Goal: Navigation & Orientation: Find specific page/section

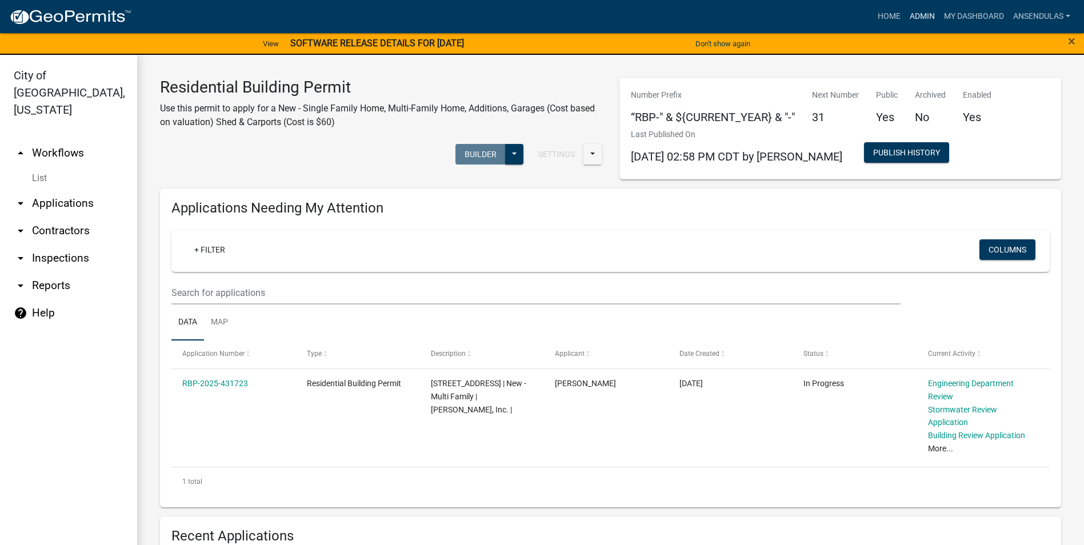
click at [915, 17] on link "Admin" at bounding box center [922, 17] width 34 height 22
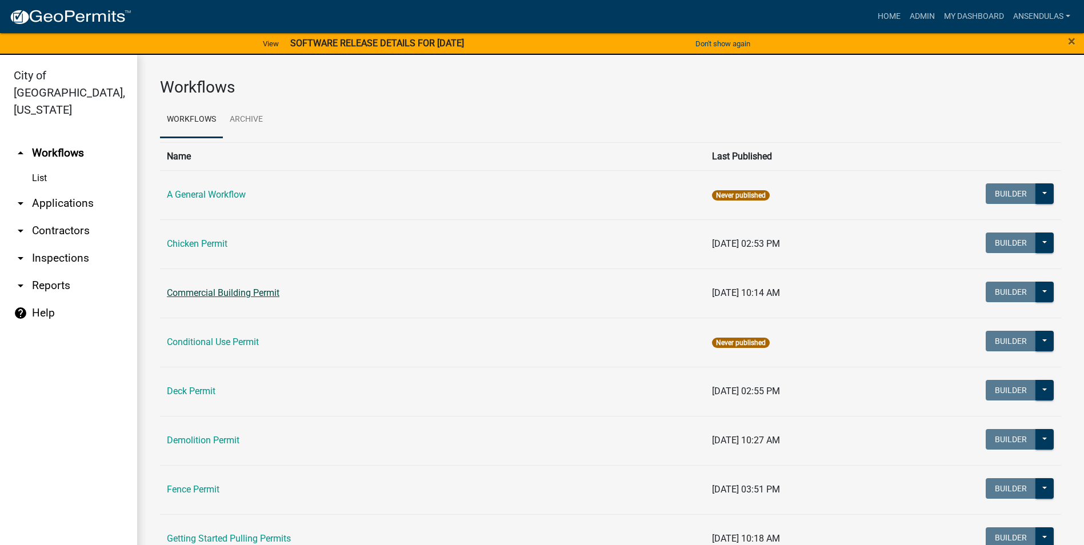
click at [271, 287] on link "Commercial Building Permit" at bounding box center [223, 292] width 113 height 11
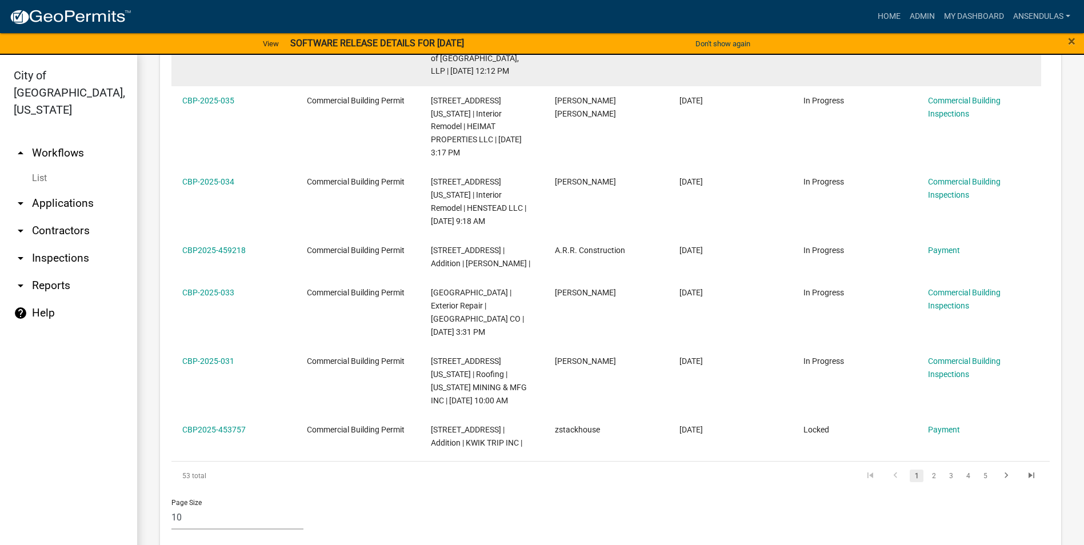
scroll to position [808, 0]
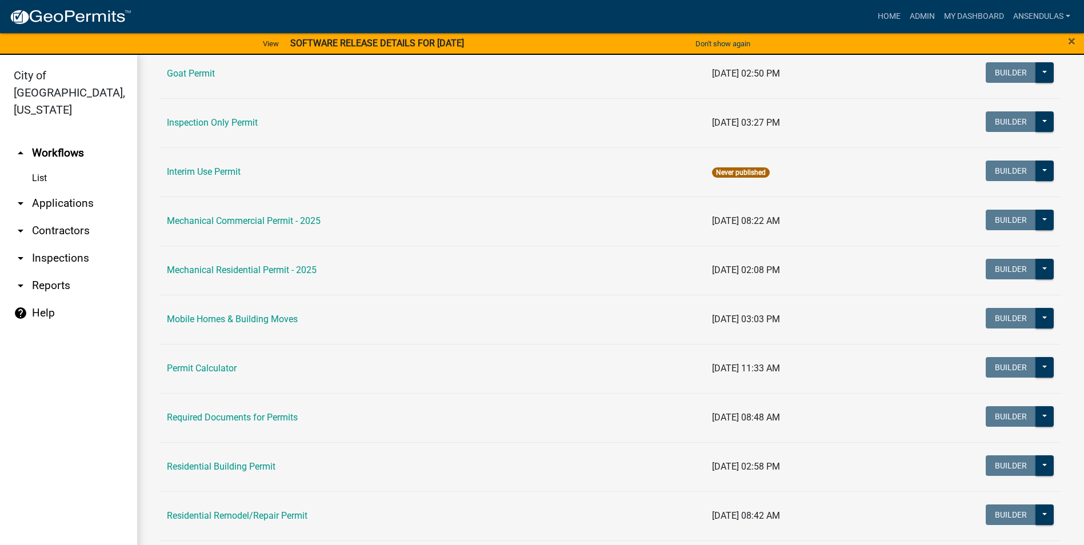
scroll to position [629, 0]
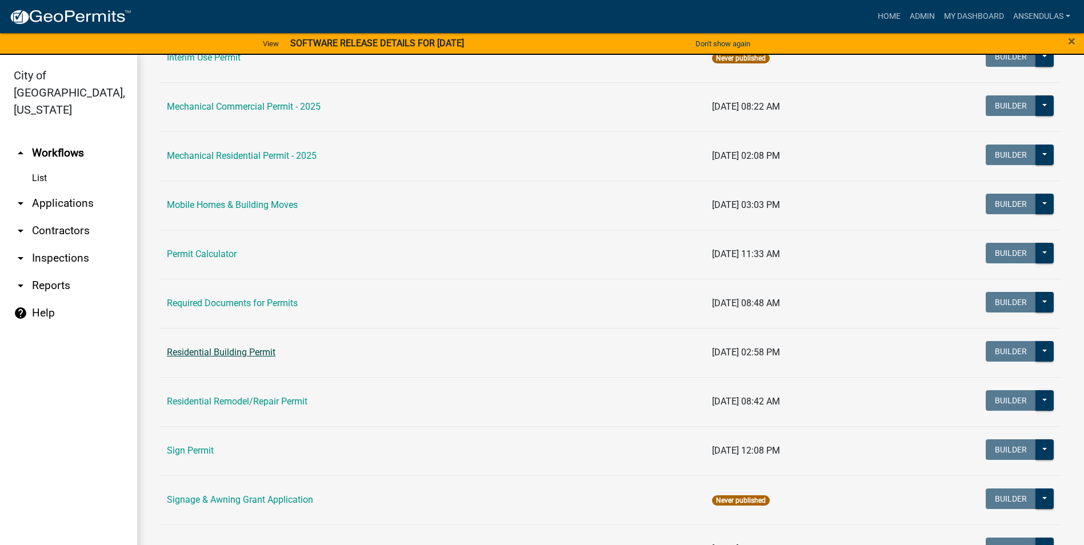
click at [243, 351] on link "Residential Building Permit" at bounding box center [221, 352] width 109 height 11
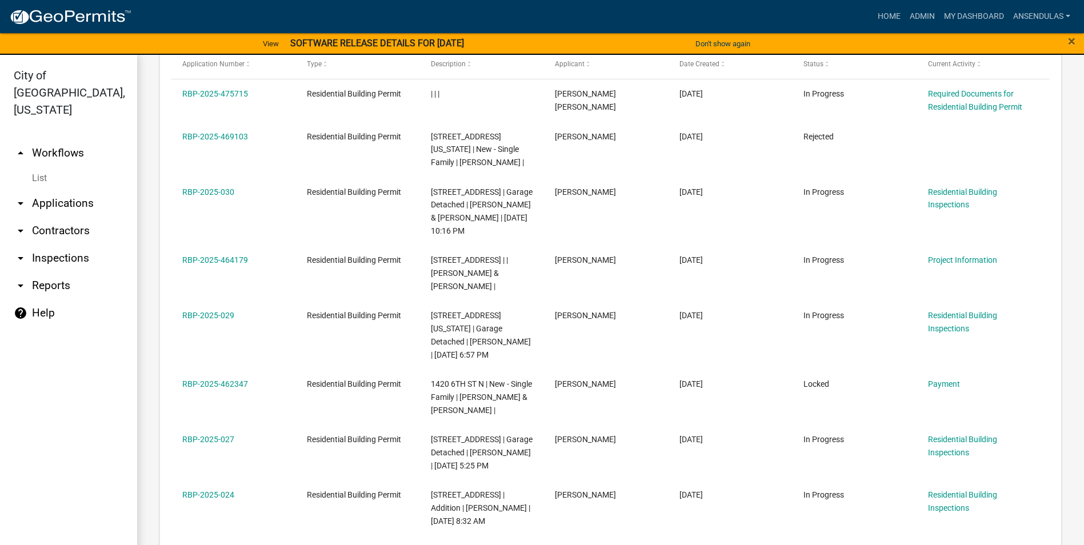
scroll to position [629, 0]
